Goal: Task Accomplishment & Management: Manage account settings

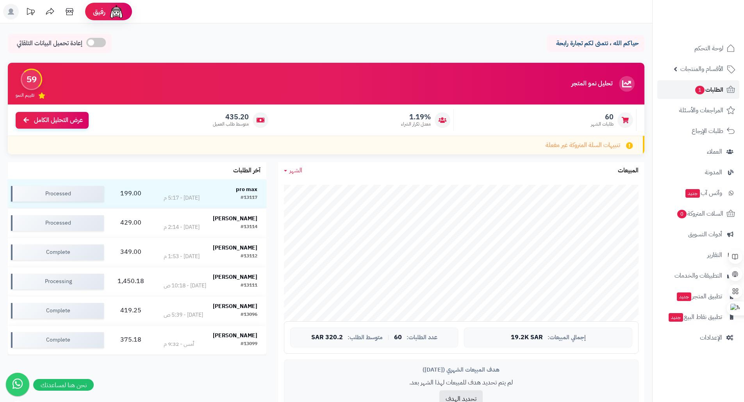
click at [711, 89] on span "الطلبات 1" at bounding box center [708, 89] width 29 height 11
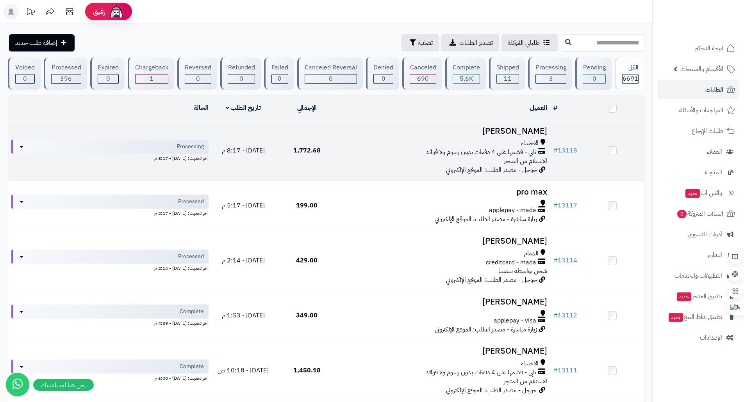
click at [518, 135] on h3 "حسن السليمان" at bounding box center [444, 131] width 205 height 9
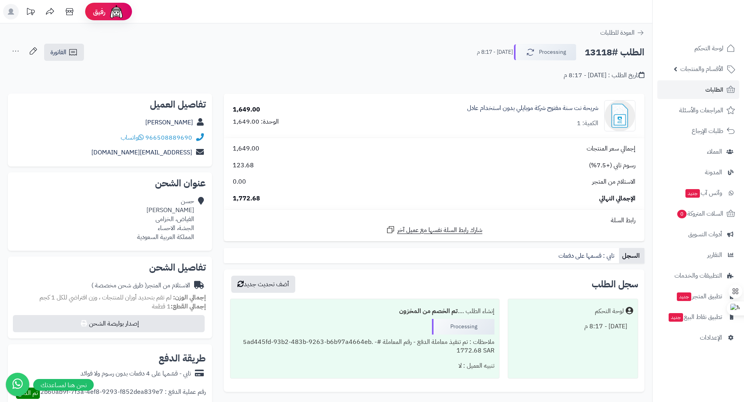
click at [599, 53] on h2 "الطلب #13118" at bounding box center [614, 53] width 60 height 16
click at [600, 52] on h2 "الطلب #13118" at bounding box center [614, 53] width 60 height 16
copy h2 "13118"
drag, startPoint x: 233, startPoint y: 122, endPoint x: 248, endPoint y: 122, distance: 15.2
click at [248, 122] on div "الوحدة: 1,649.00" at bounding box center [256, 122] width 46 height 9
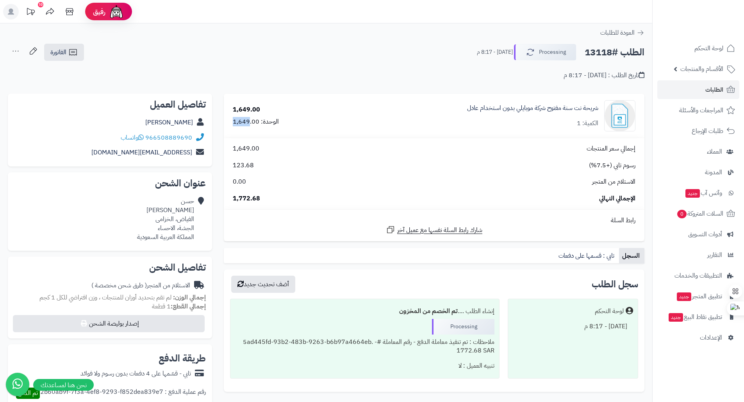
copy div "1,649"
click at [600, 53] on h2 "الطلب #13118" at bounding box center [614, 53] width 60 height 16
copy h2 "13118"
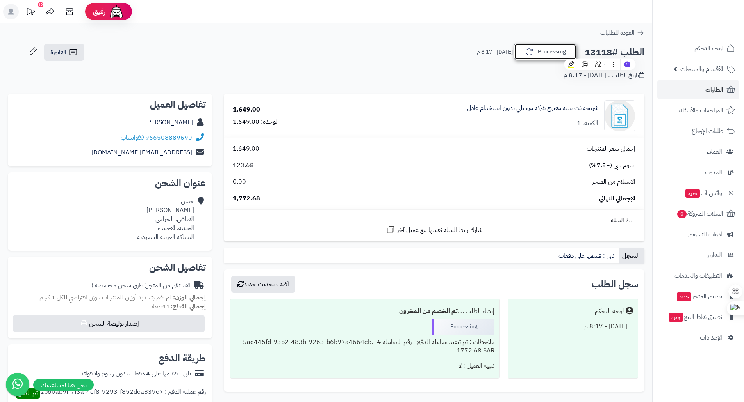
click at [552, 55] on button "Processing" at bounding box center [545, 52] width 62 height 16
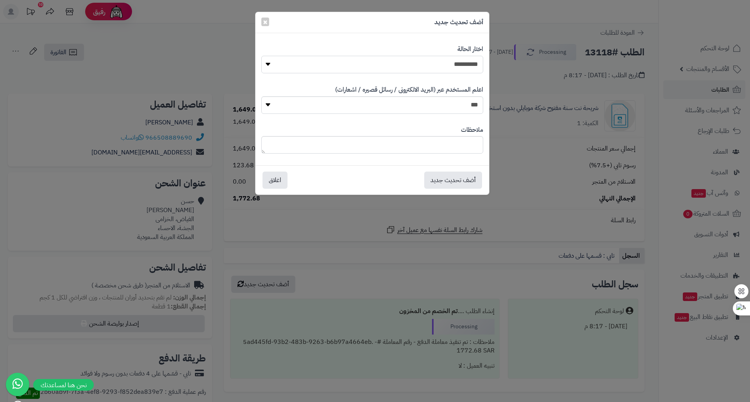
click at [442, 67] on select "**********" at bounding box center [372, 65] width 222 height 18
select select "*"
click at [261, 56] on select "**********" at bounding box center [372, 65] width 222 height 18
click at [446, 181] on button "أضف تحديث جديد" at bounding box center [453, 179] width 58 height 17
